Goal: Transaction & Acquisition: Subscribe to service/newsletter

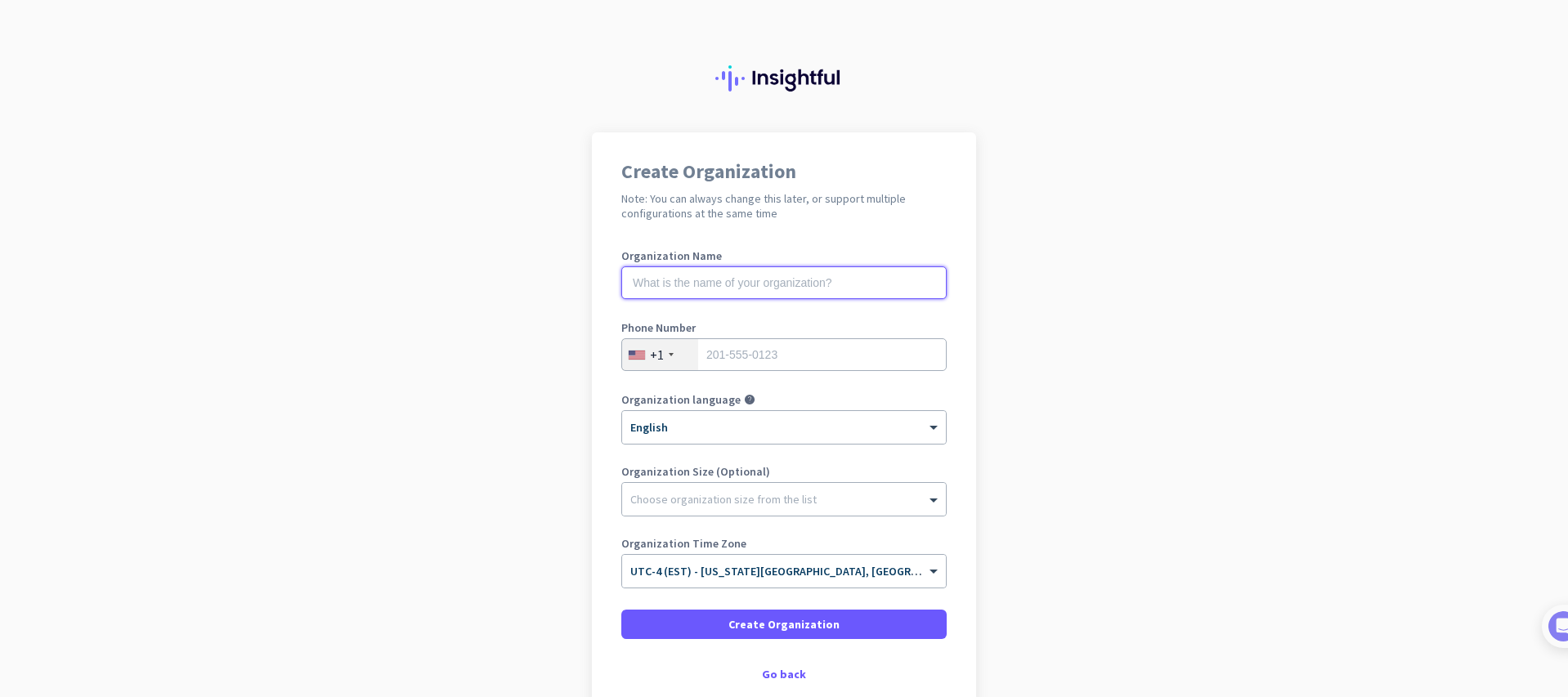
click at [663, 283] on input "text" at bounding box center [784, 283] width 325 height 33
type input "MightyFinancial"
click at [712, 353] on input "tel" at bounding box center [784, 355] width 325 height 33
type input "6178514260"
click at [653, 500] on div at bounding box center [784, 495] width 324 height 16
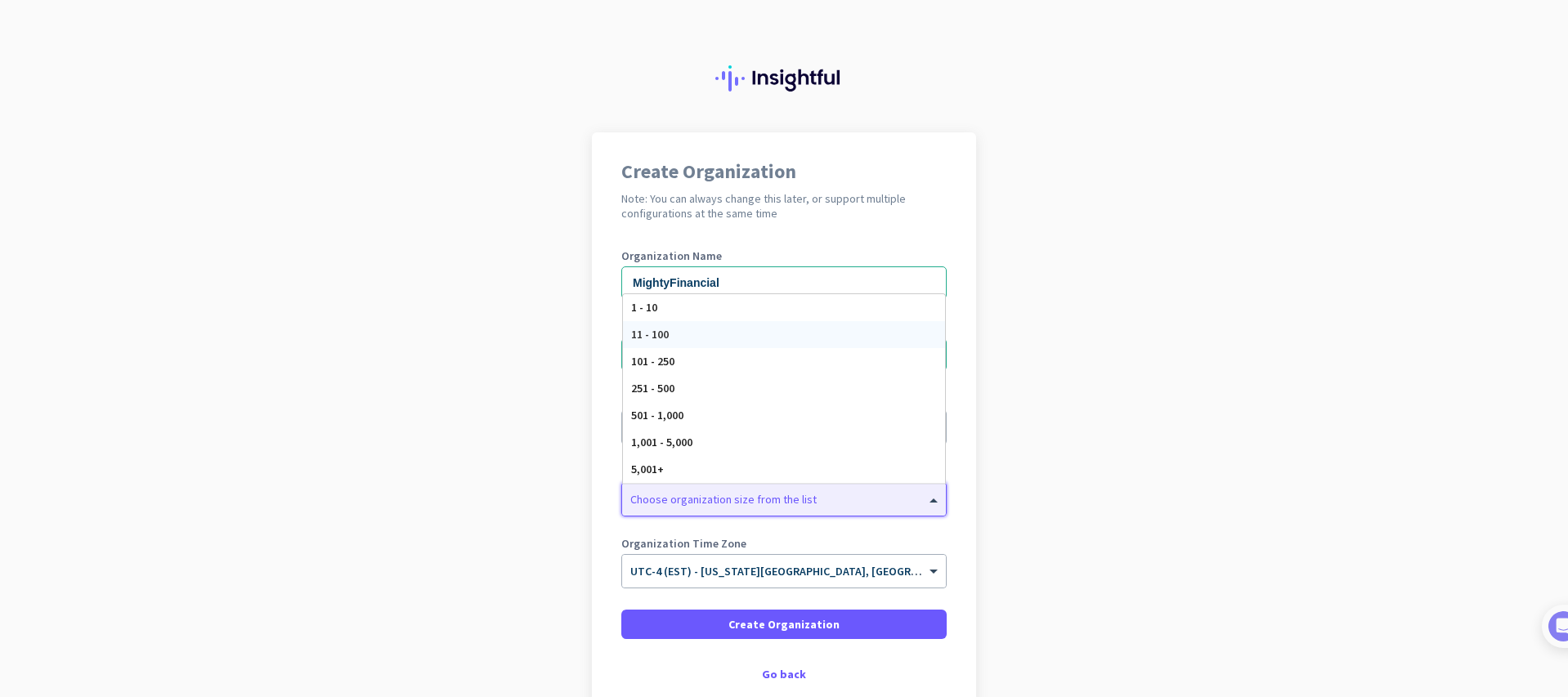
click at [654, 339] on span "11 - 100" at bounding box center [650, 333] width 38 height 15
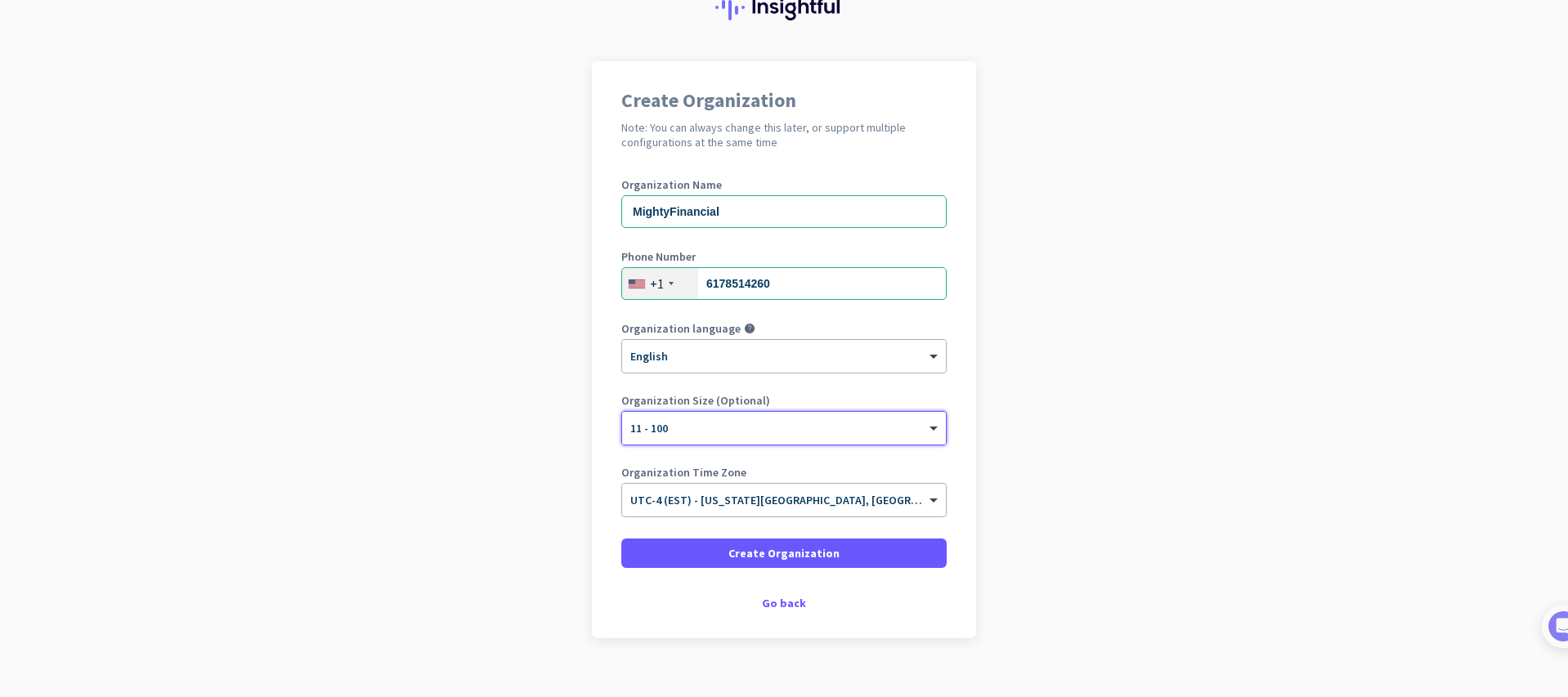
scroll to position [94, 0]
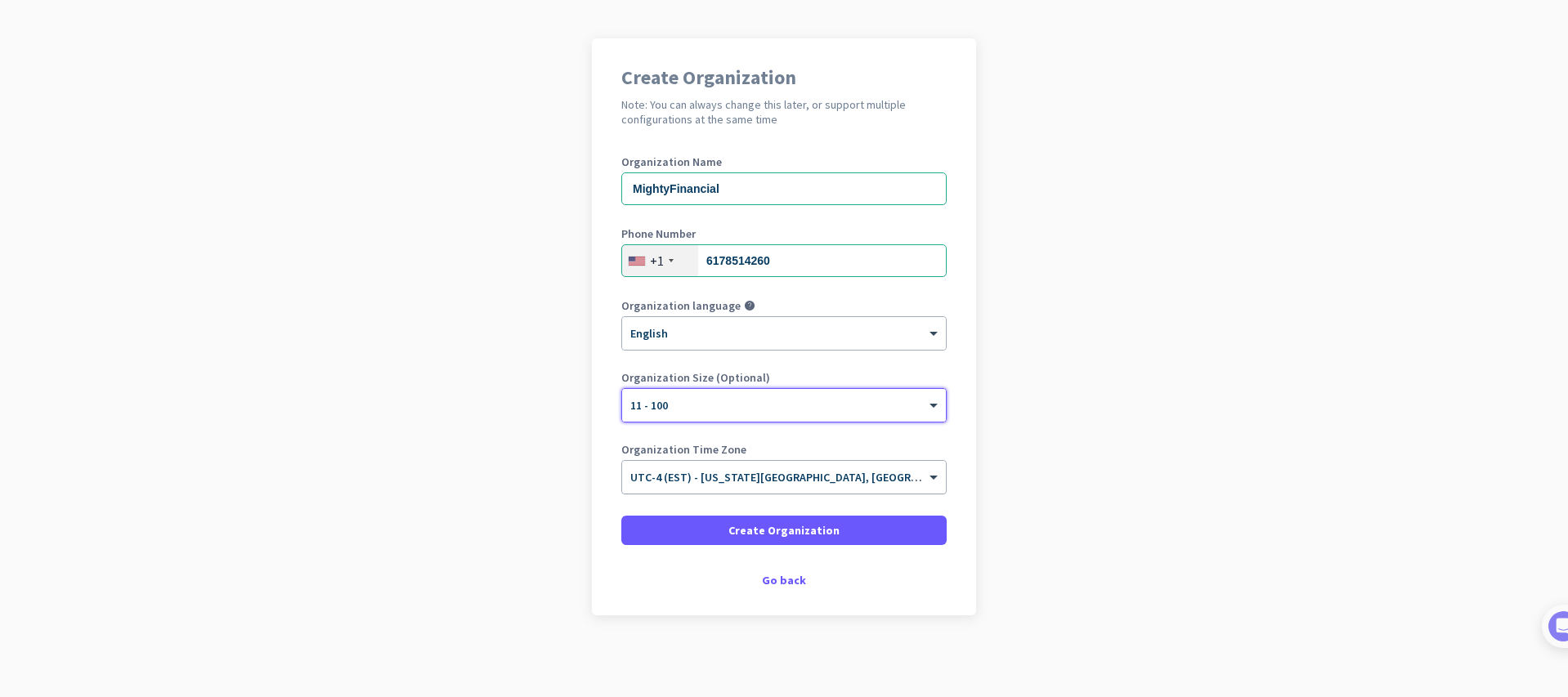
click at [692, 476] on input "text" at bounding box center [767, 472] width 275 height 12
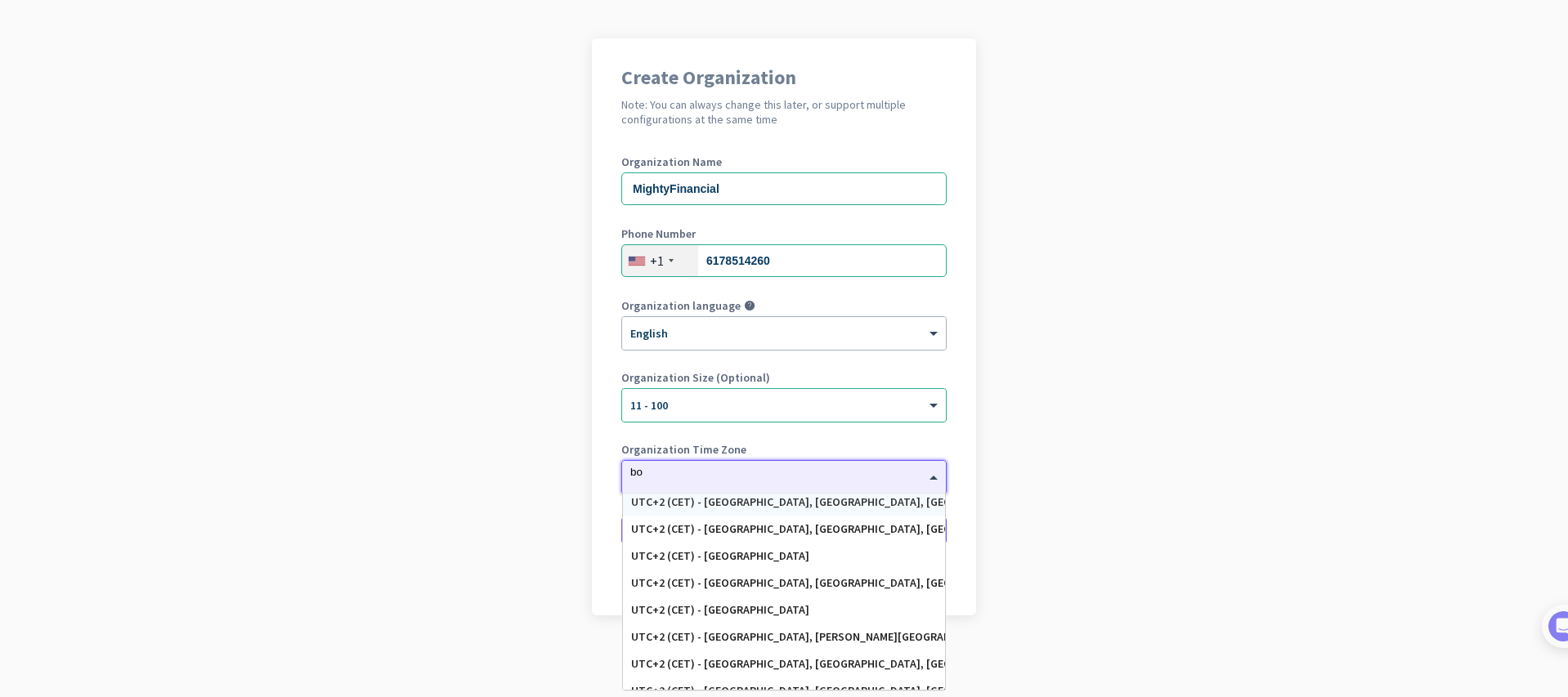
scroll to position [0, 0]
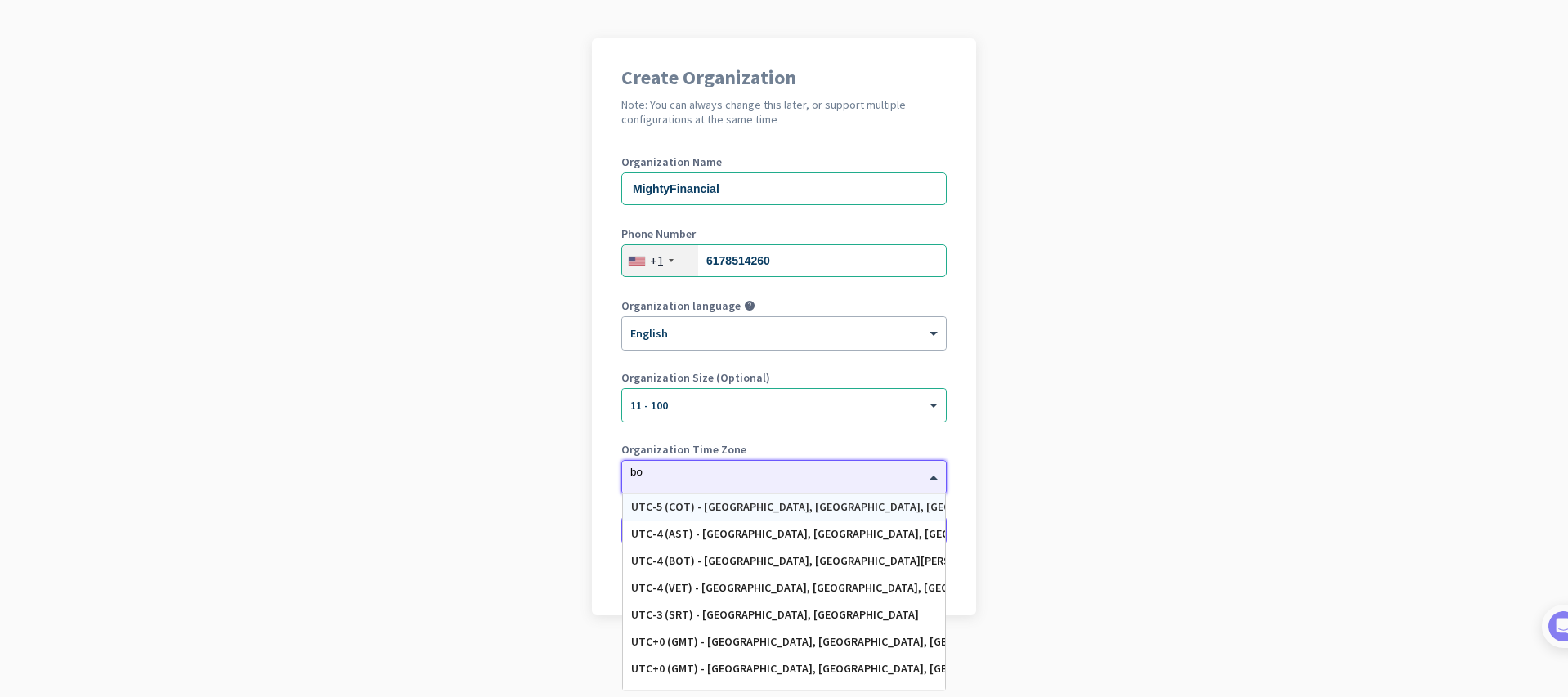
type input "b"
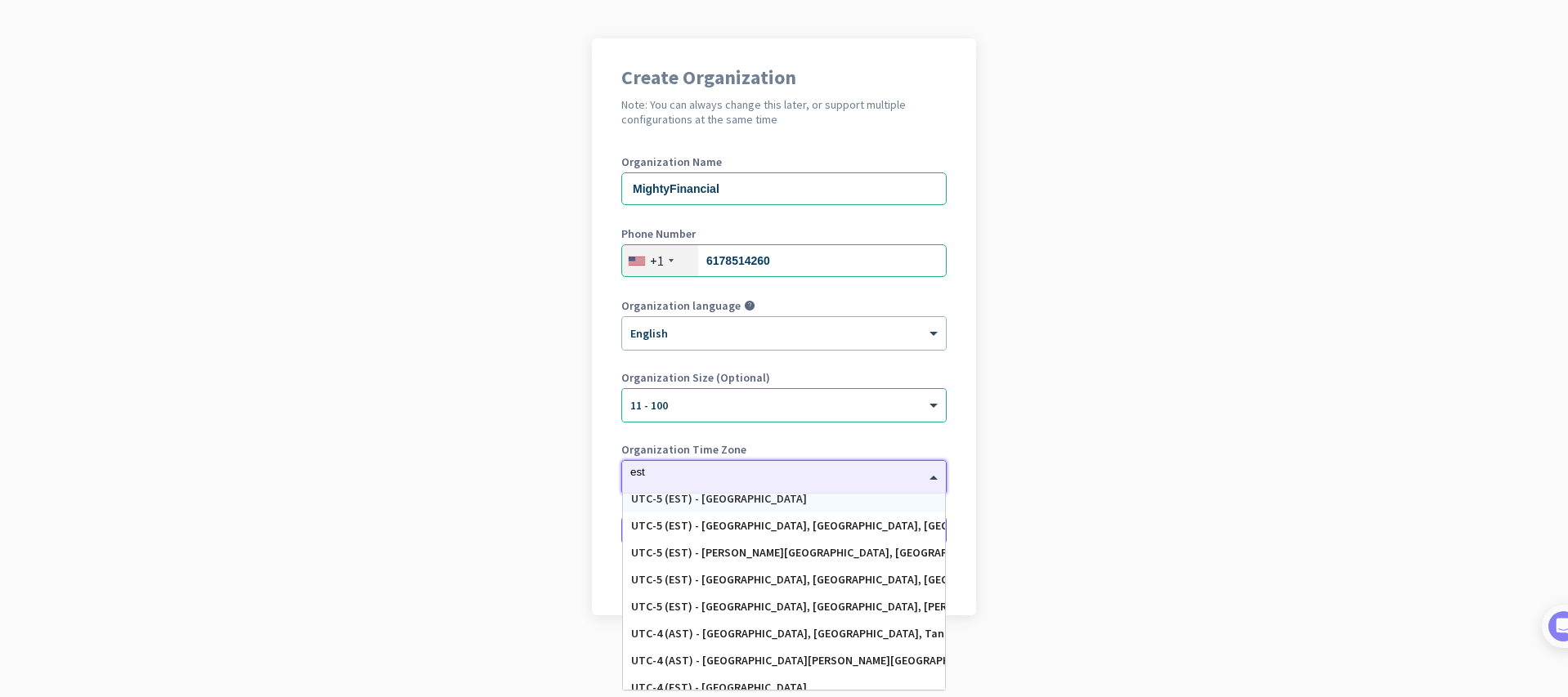
click at [642, 469] on input "est" at bounding box center [767, 472] width 275 height 12
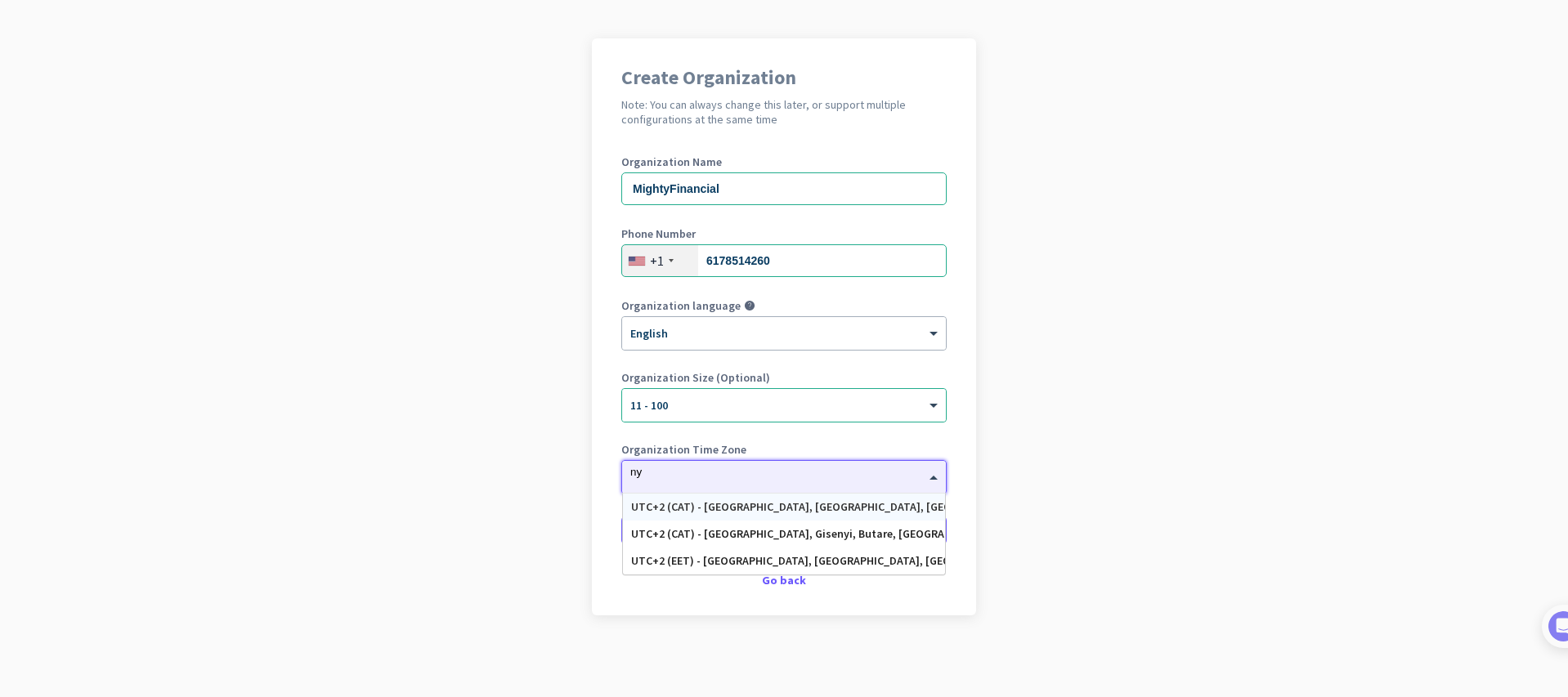
scroll to position [0, 0]
type input "n"
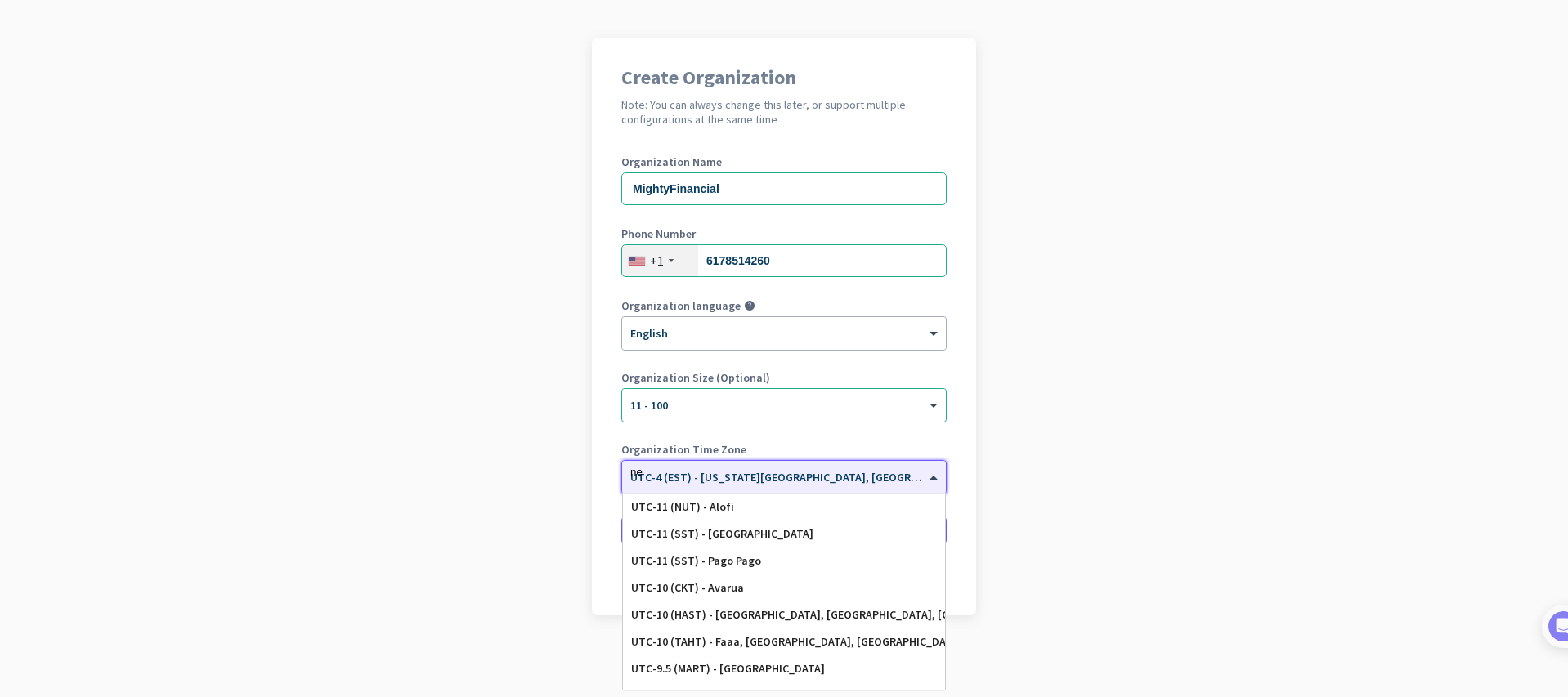
type input "new"
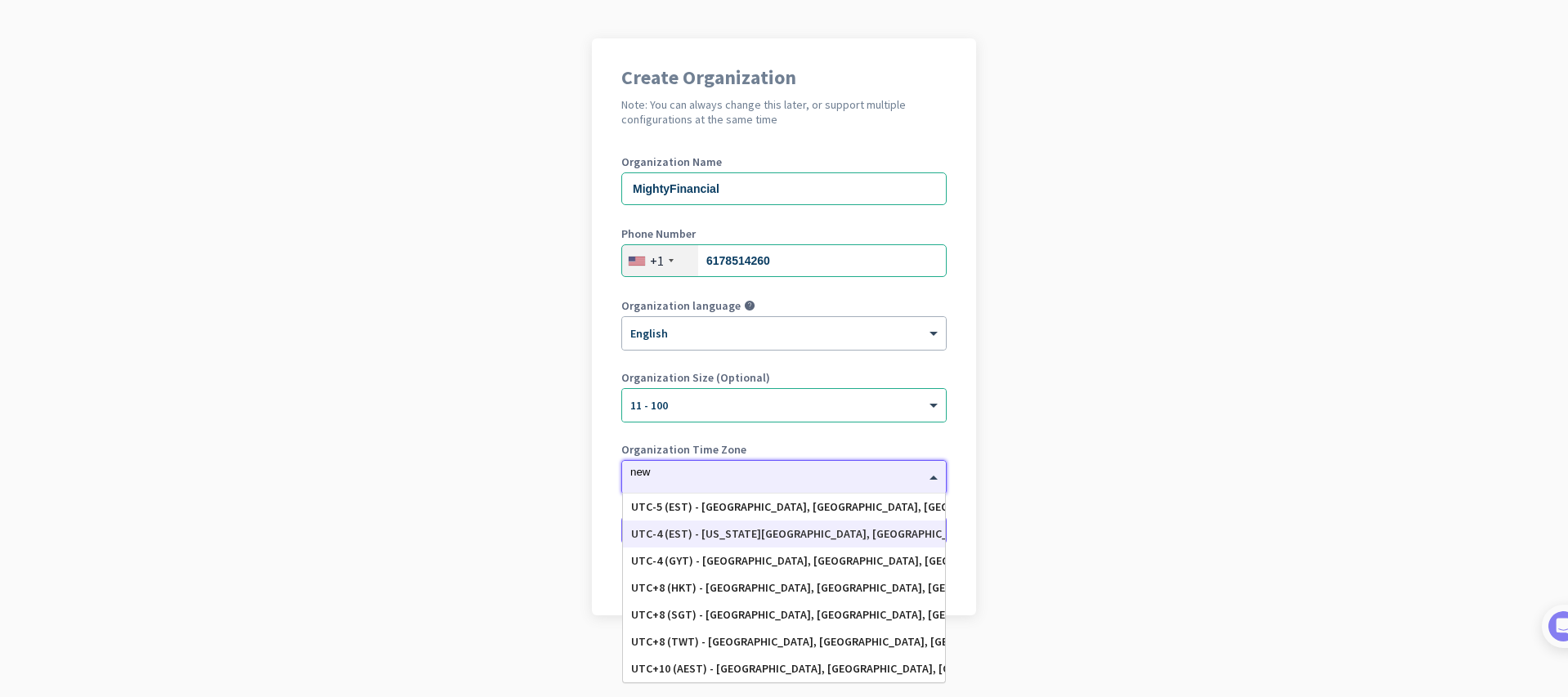
click at [766, 537] on div "UTC-4 (EST) - [US_STATE][GEOGRAPHIC_DATA], [GEOGRAPHIC_DATA], [GEOGRAPHIC_DATA]…" at bounding box center [784, 534] width 306 height 14
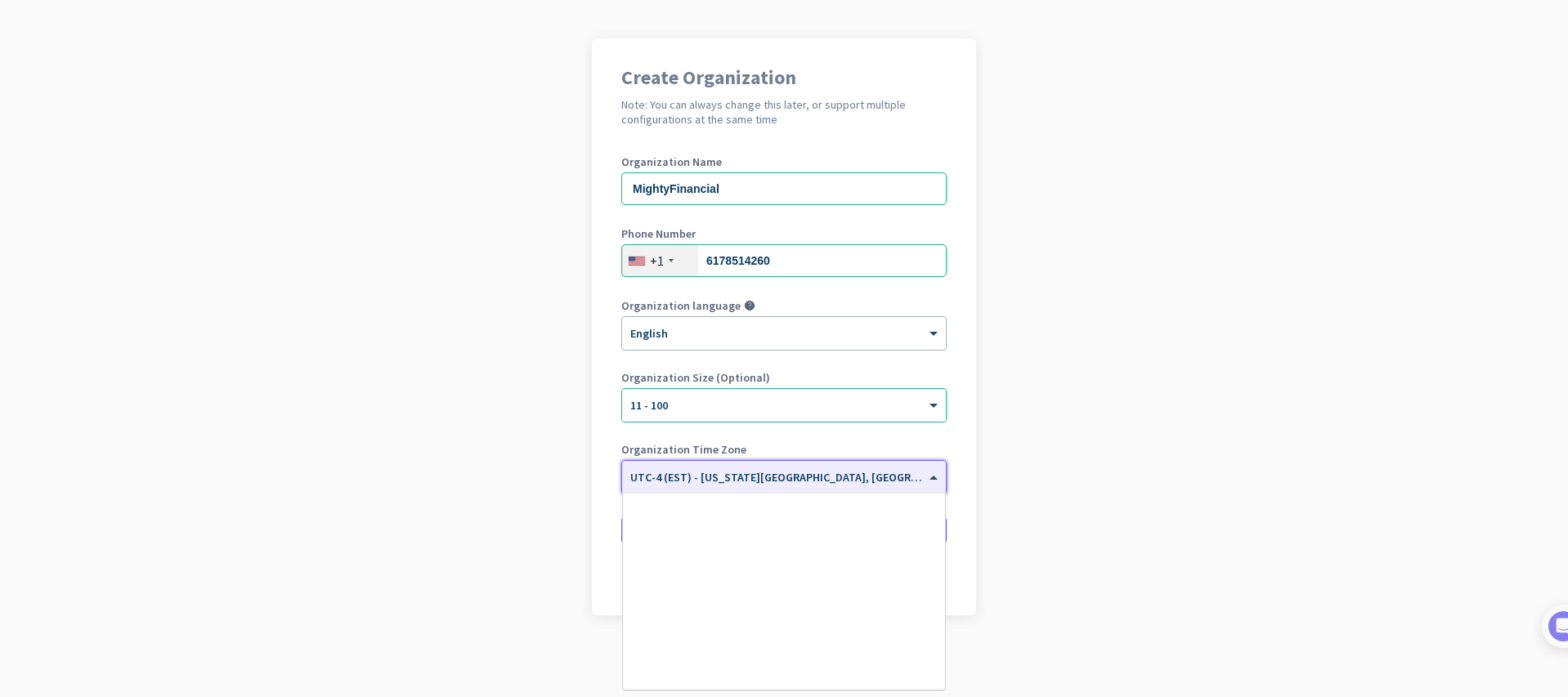
click at [665, 475] on input "text" at bounding box center [767, 472] width 275 height 12
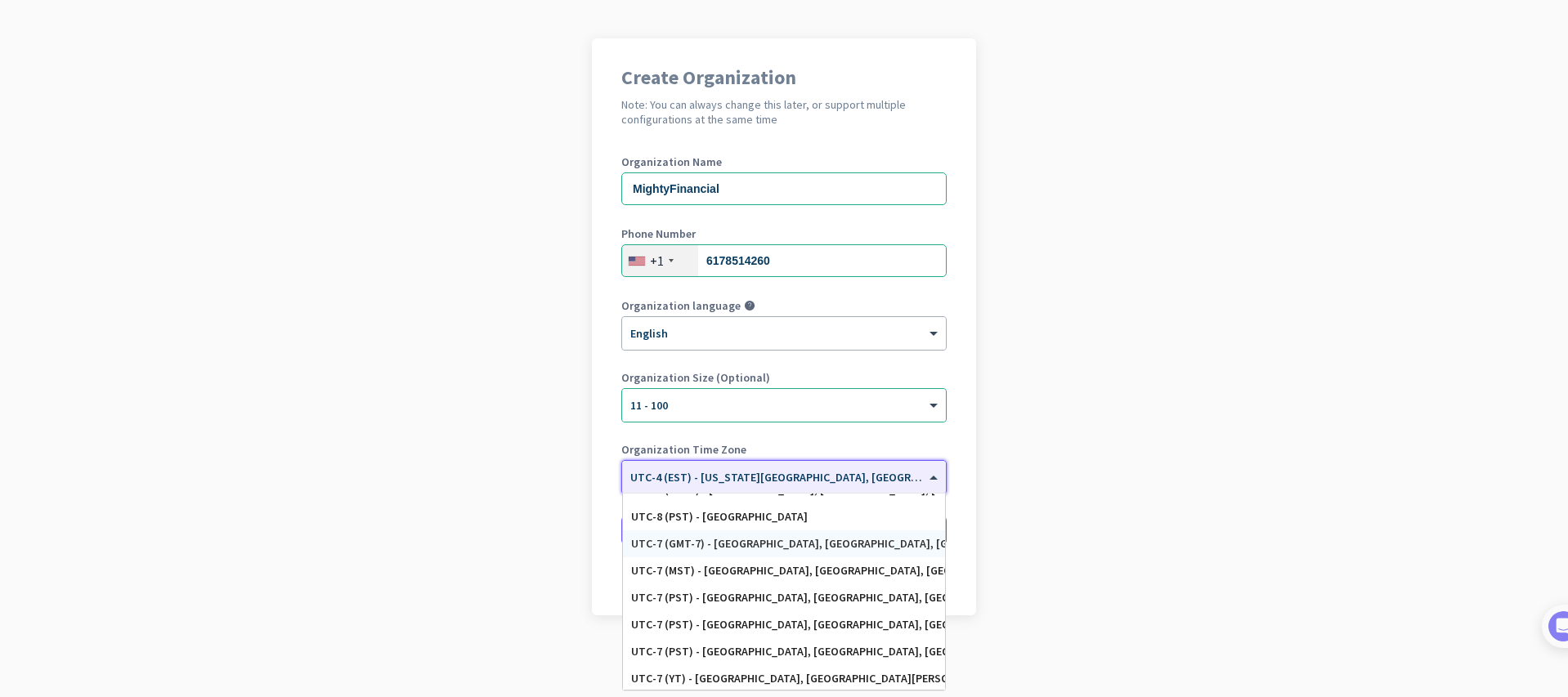
scroll to position [262, 0]
click at [715, 463] on div "× UTC-4 (EST) - [US_STATE][GEOGRAPHIC_DATA], [GEOGRAPHIC_DATA], [GEOGRAPHIC_DAT…" at bounding box center [784, 477] width 324 height 33
click at [704, 468] on input "text" at bounding box center [767, 472] width 275 height 12
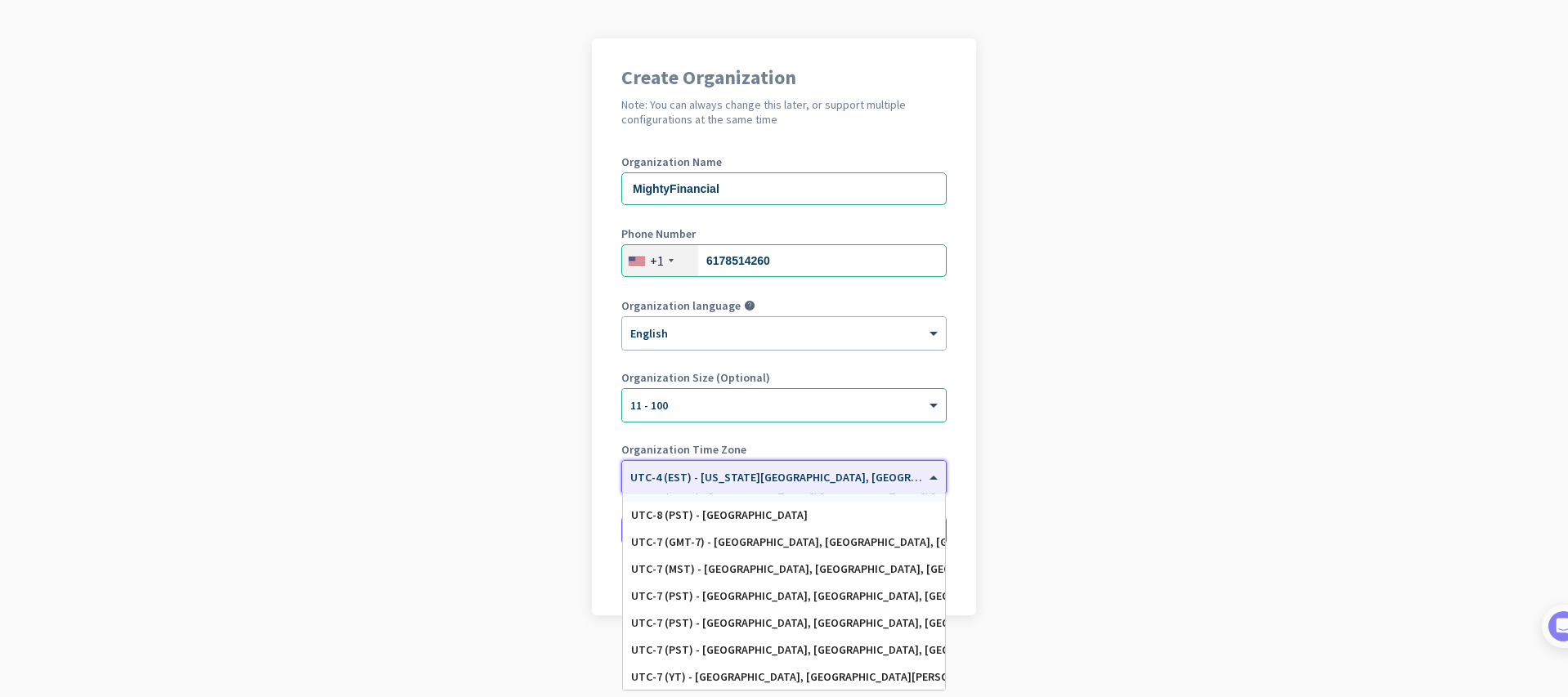
click at [1028, 470] on app-onboarding-organization "Create Organization Note: You can always change this later, or support multiple…" at bounding box center [784, 368] width 1568 height 658
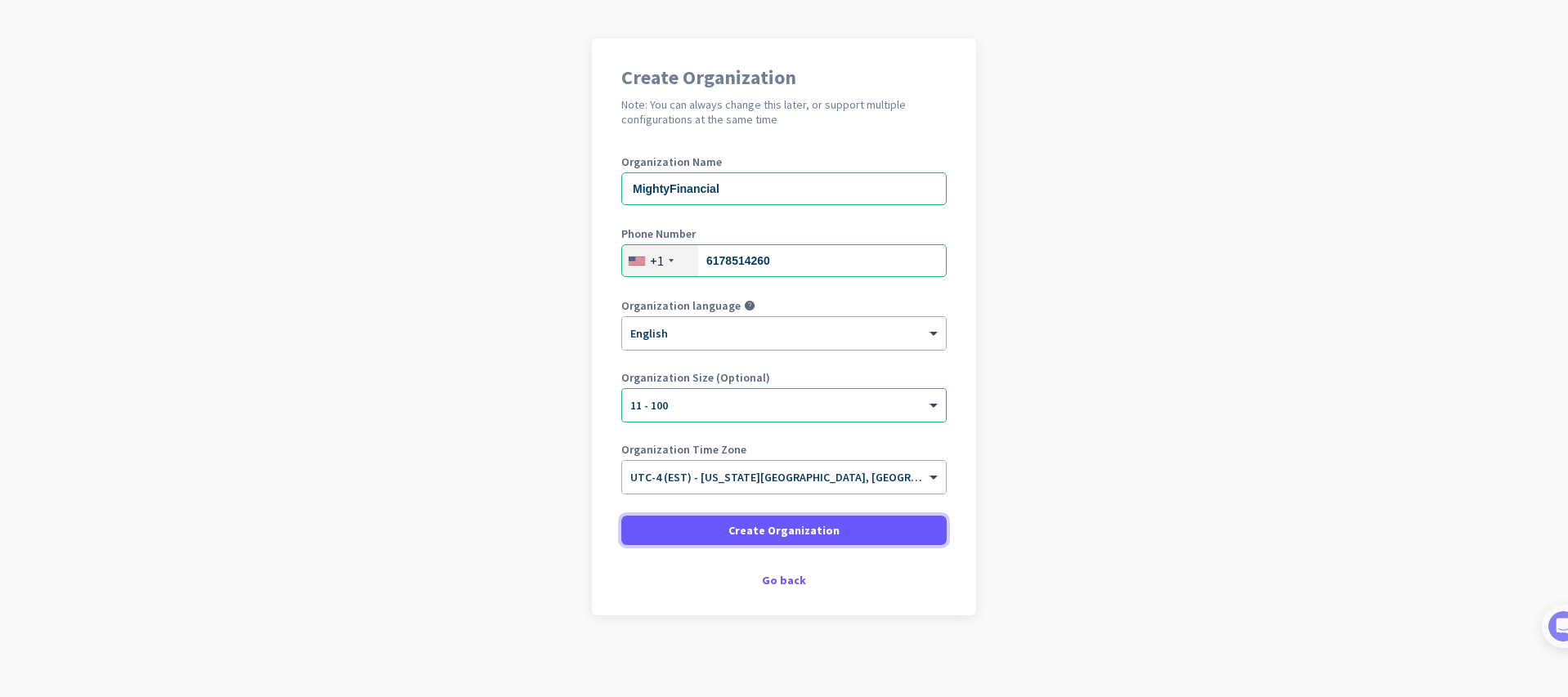
drag, startPoint x: 747, startPoint y: 535, endPoint x: 678, endPoint y: 175, distance: 366.6
click at [678, 175] on form "Organization Name MightyFinancial Phone Number [PHONE_NUMBER] Organization lang…" at bounding box center [784, 350] width 325 height 389
click at [671, 189] on input "MightyFinancial" at bounding box center [784, 189] width 325 height 33
type input "Mighty Financial"
click at [719, 535] on span at bounding box center [784, 531] width 325 height 40
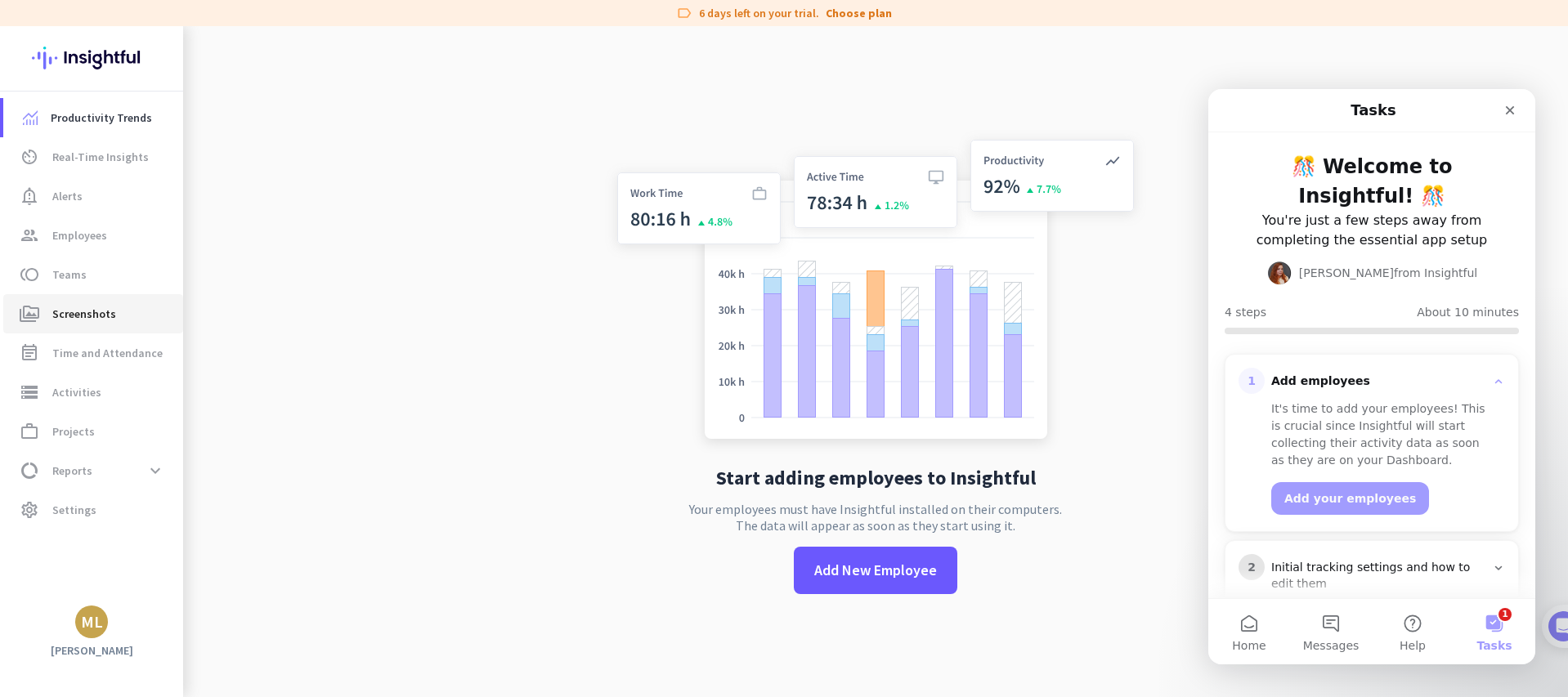
click at [100, 312] on span "Screenshots" at bounding box center [84, 314] width 64 height 20
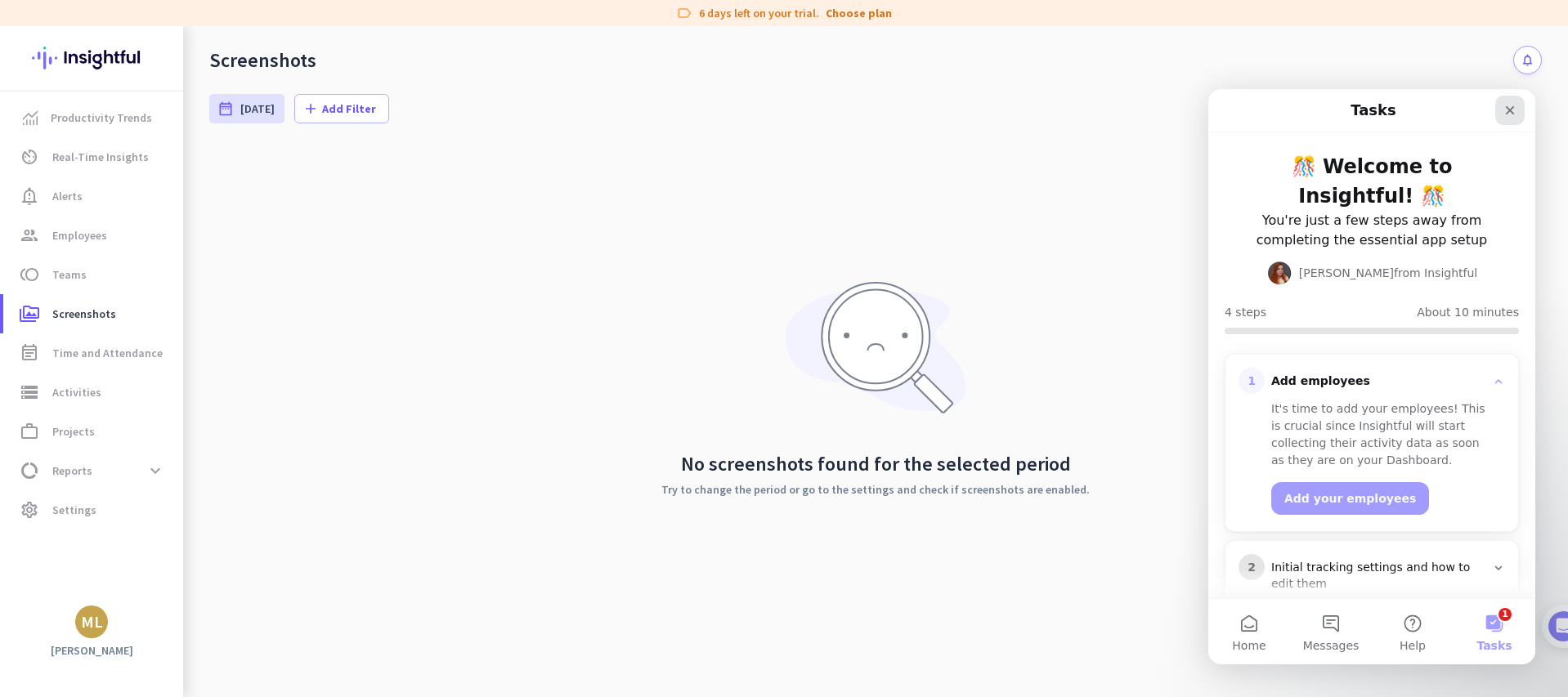
click at [1508, 109] on icon "Close" at bounding box center [1509, 109] width 13 height 13
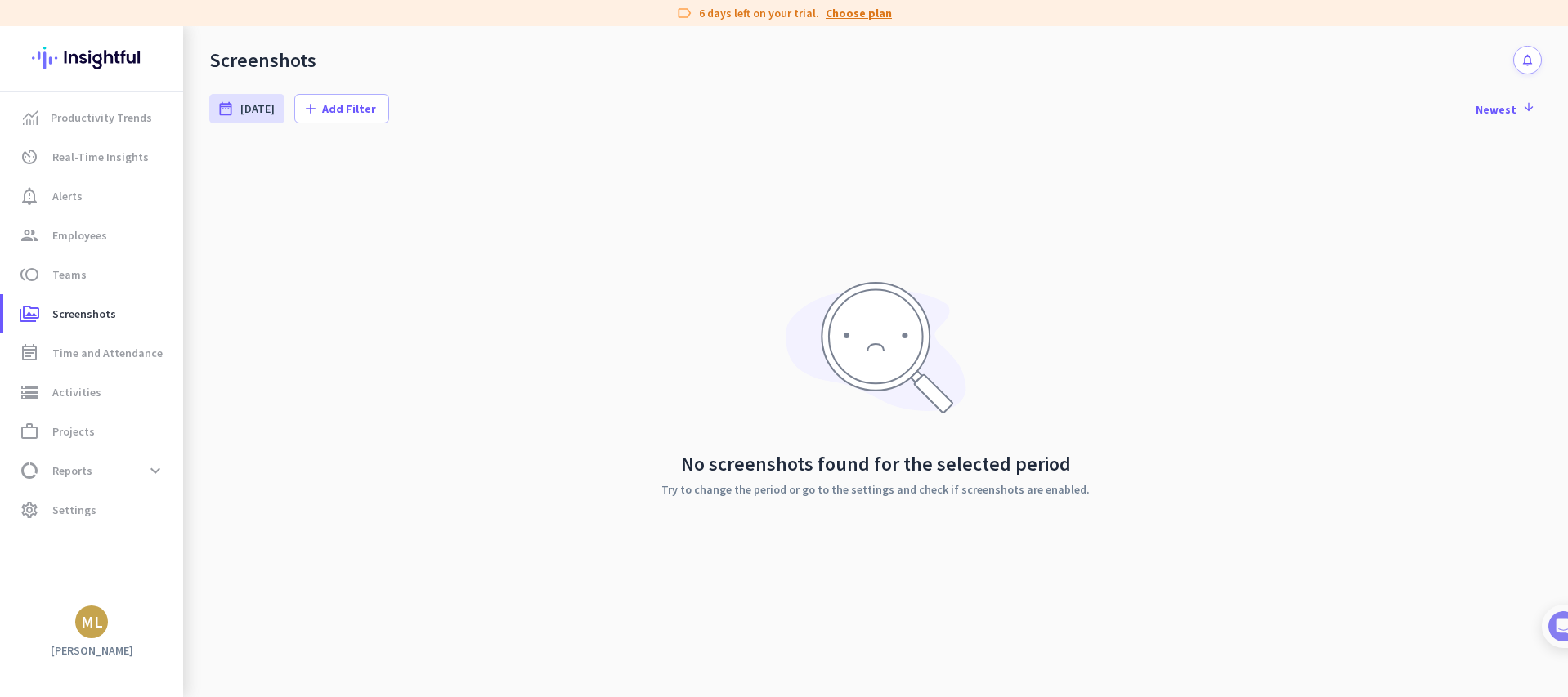
click at [837, 15] on link "Choose plan" at bounding box center [859, 13] width 66 height 16
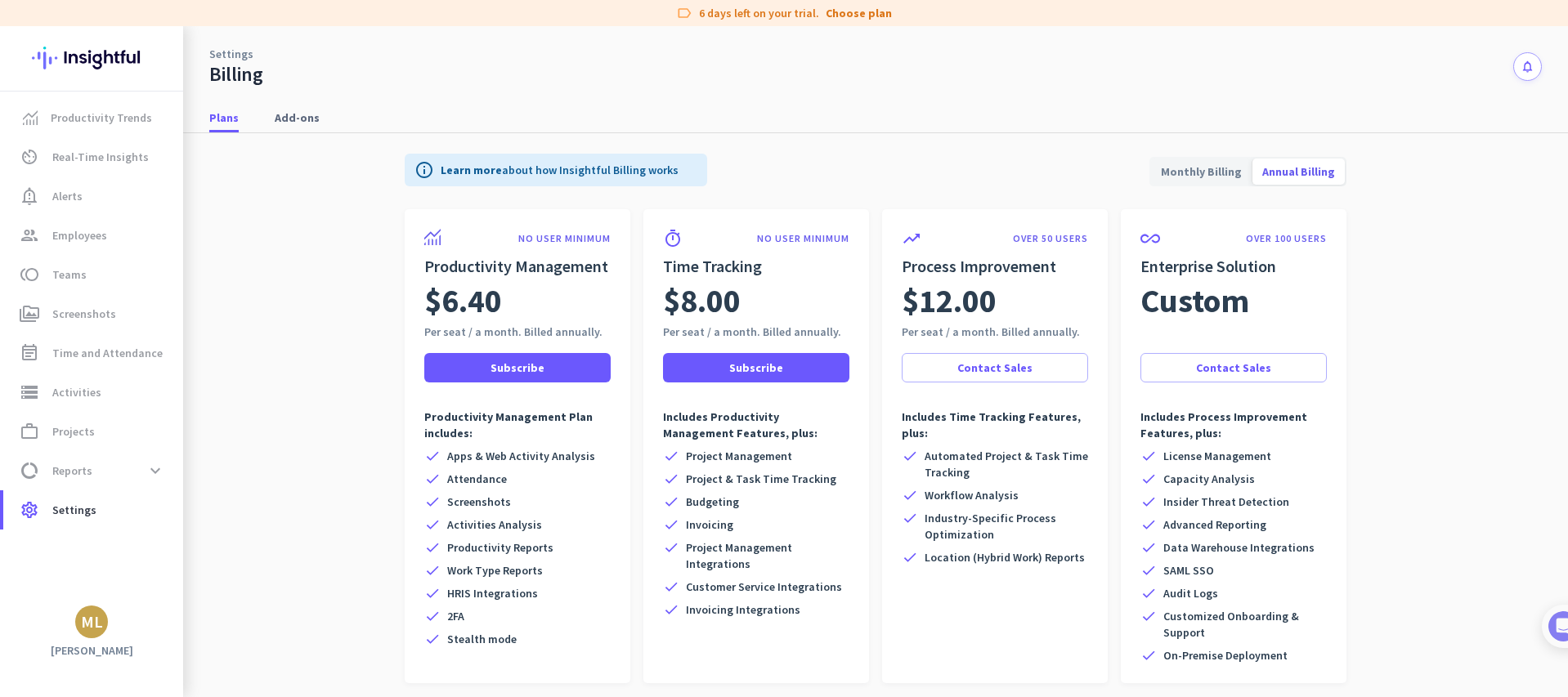
click at [1209, 170] on span "Monthly Billing" at bounding box center [1201, 171] width 101 height 40
click at [573, 163] on p "Learn more about how Insightful Billing works" at bounding box center [559, 170] width 238 height 16
click at [421, 172] on icon "info" at bounding box center [424, 170] width 20 height 20
click at [429, 180] on div "info Learn more about how Insightful Billing works" at bounding box center [555, 170] width 303 height 33
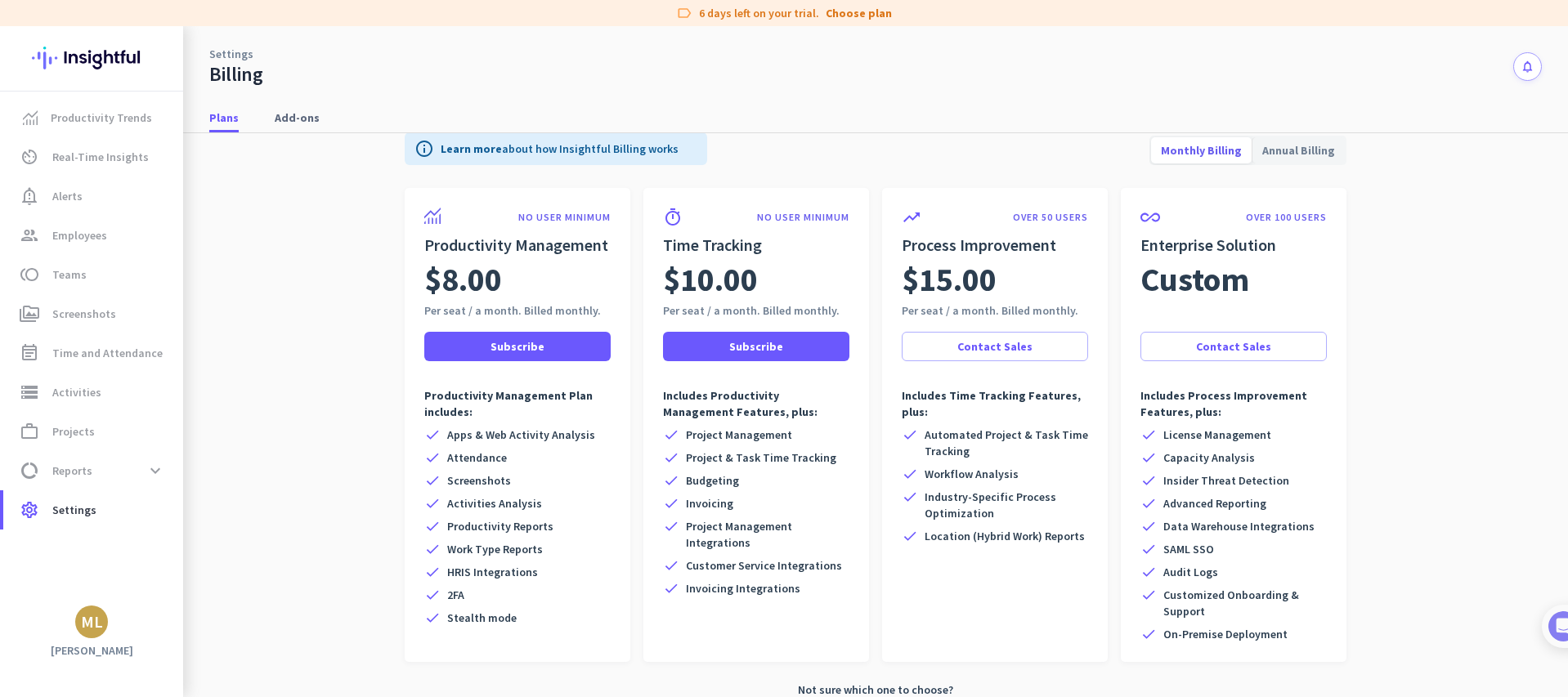
scroll to position [9, 0]
